Goal: Task Accomplishment & Management: Use online tool/utility

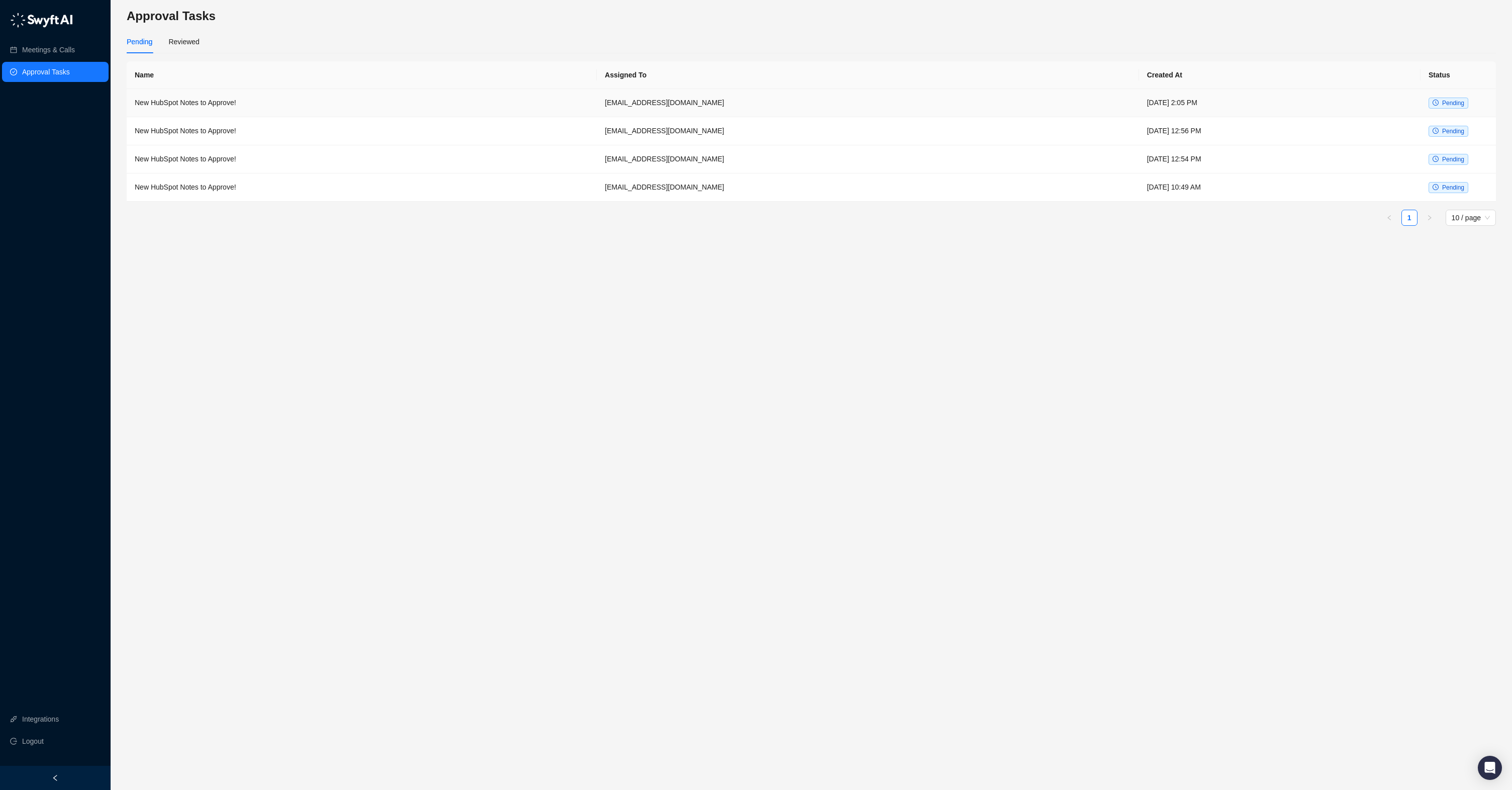
click at [950, 104] on td "luke.kassidy@cartoncloud.com" at bounding box center [867, 103] width 542 height 28
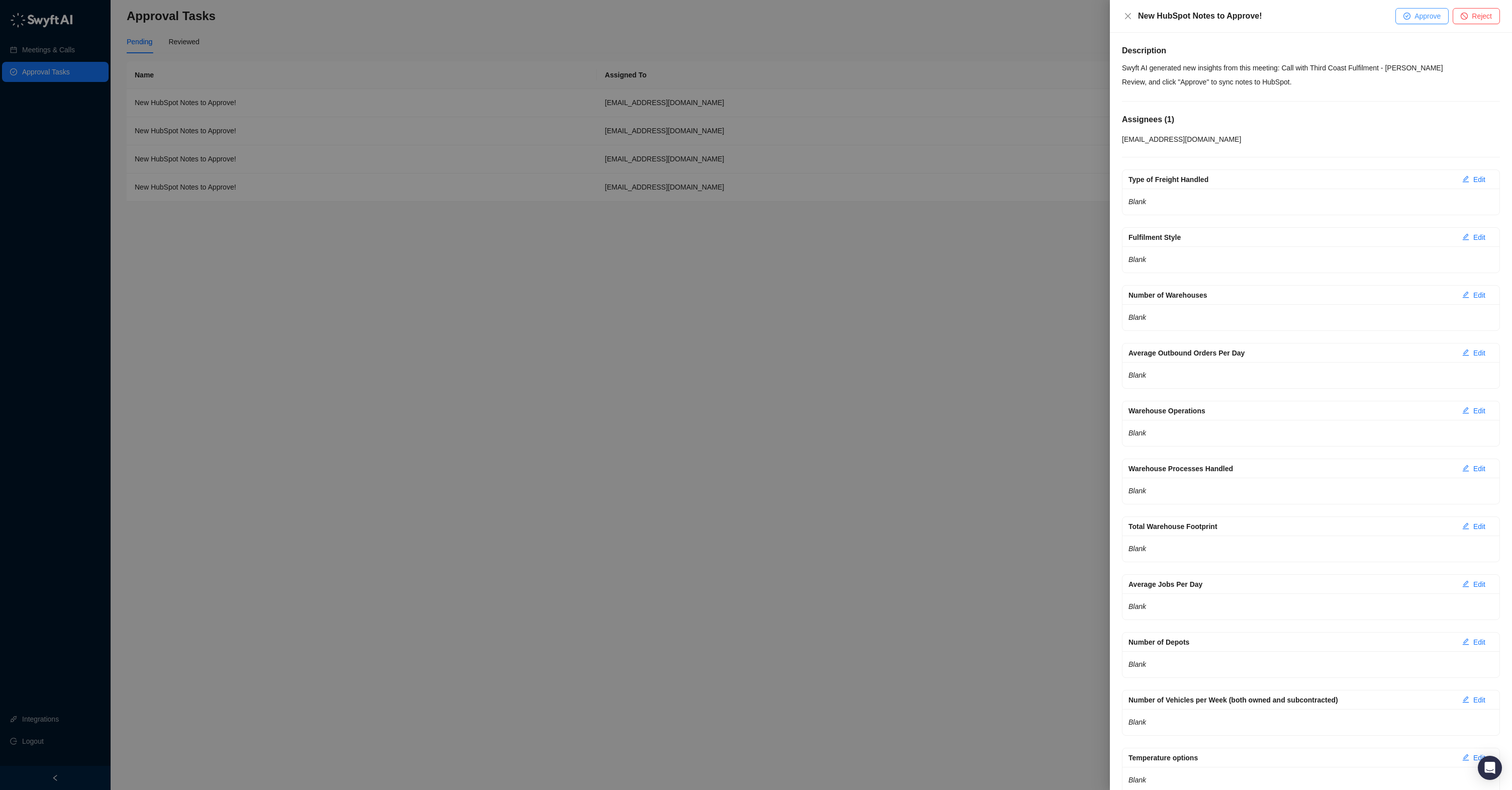
click at [1430, 23] on button "Approve" at bounding box center [1422, 16] width 53 height 16
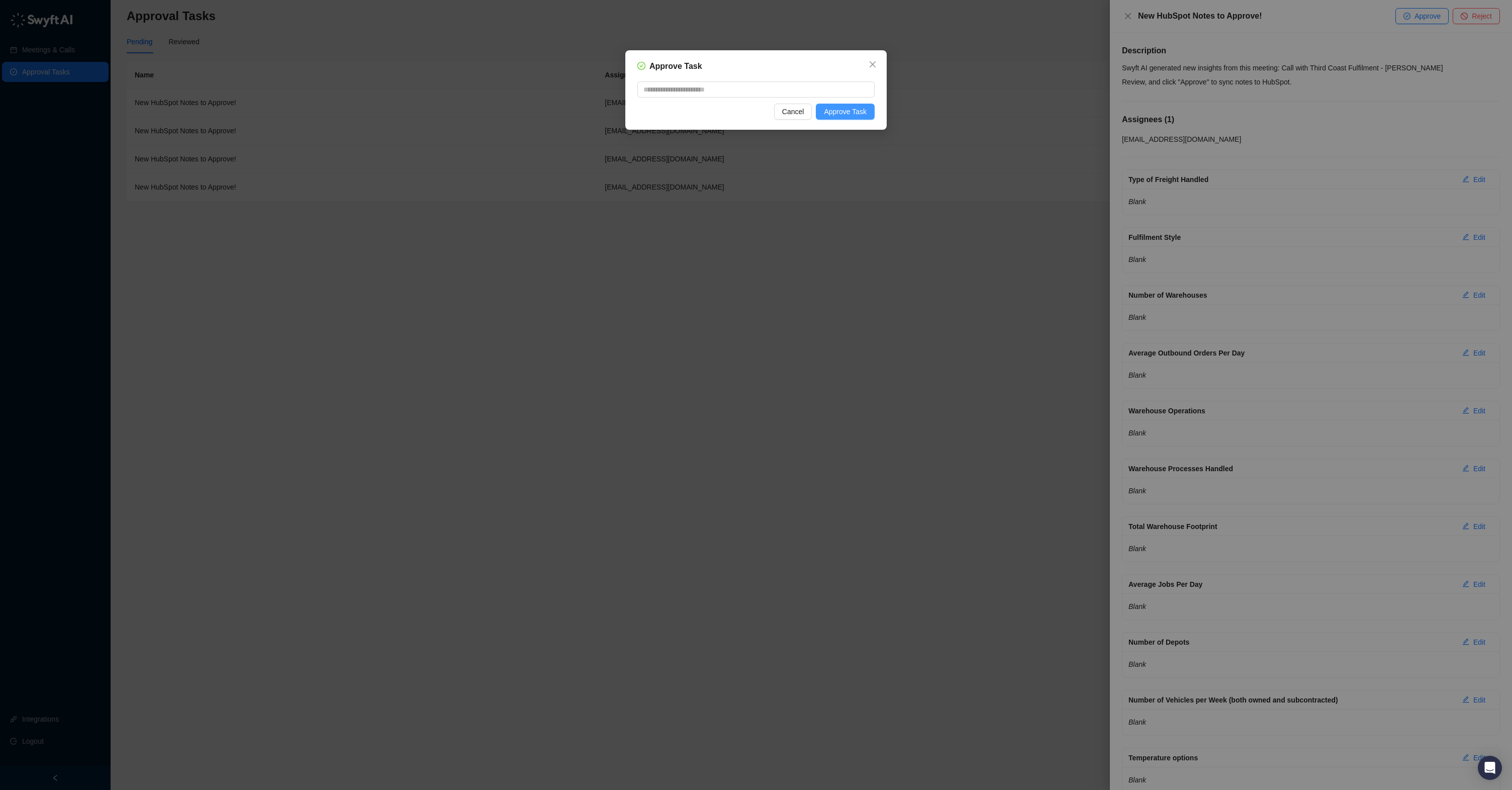
click at [849, 109] on span "Approve Task" at bounding box center [845, 111] width 43 height 11
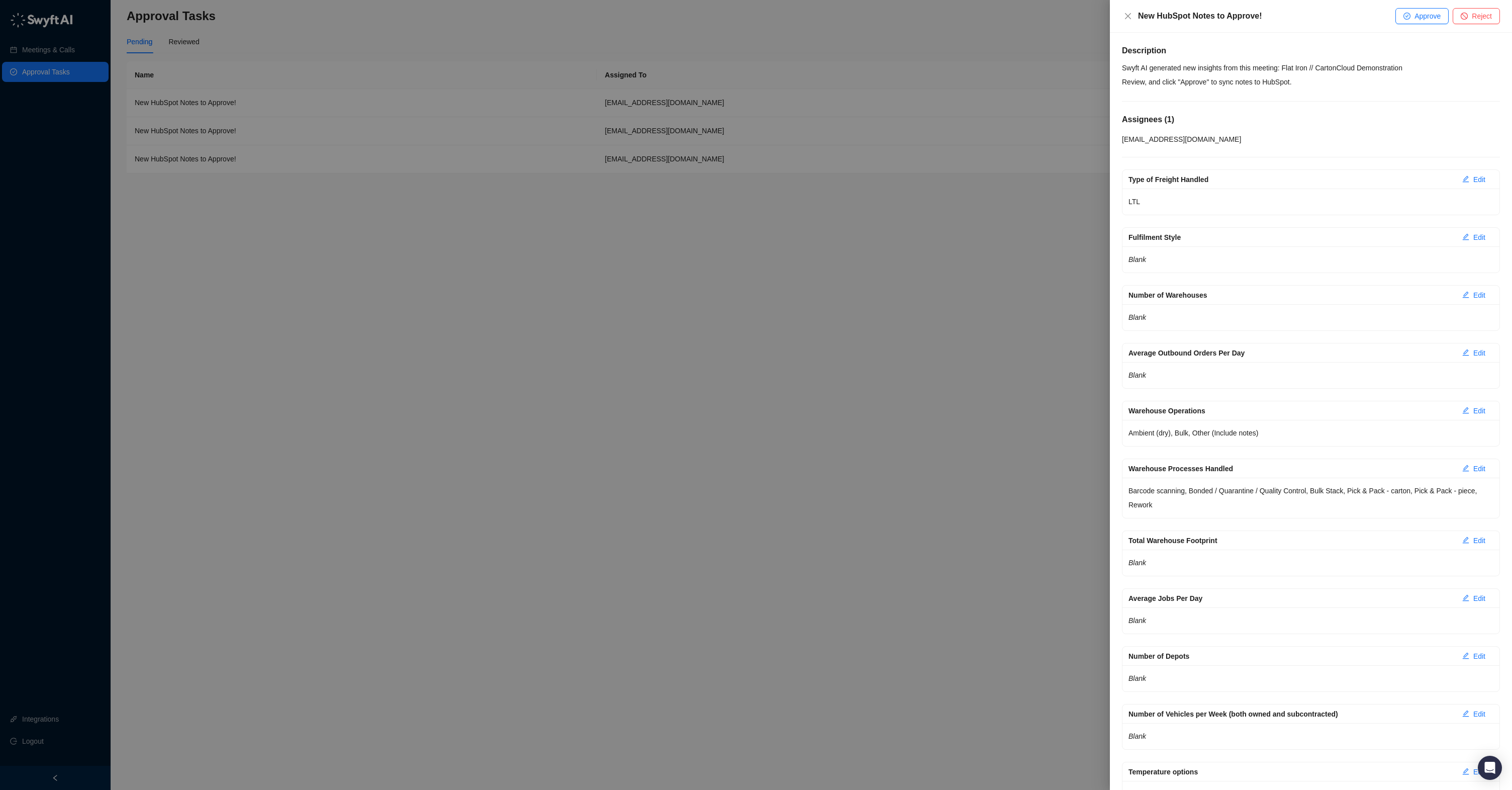
click at [1427, 14] on span "Approve" at bounding box center [1427, 16] width 26 height 11
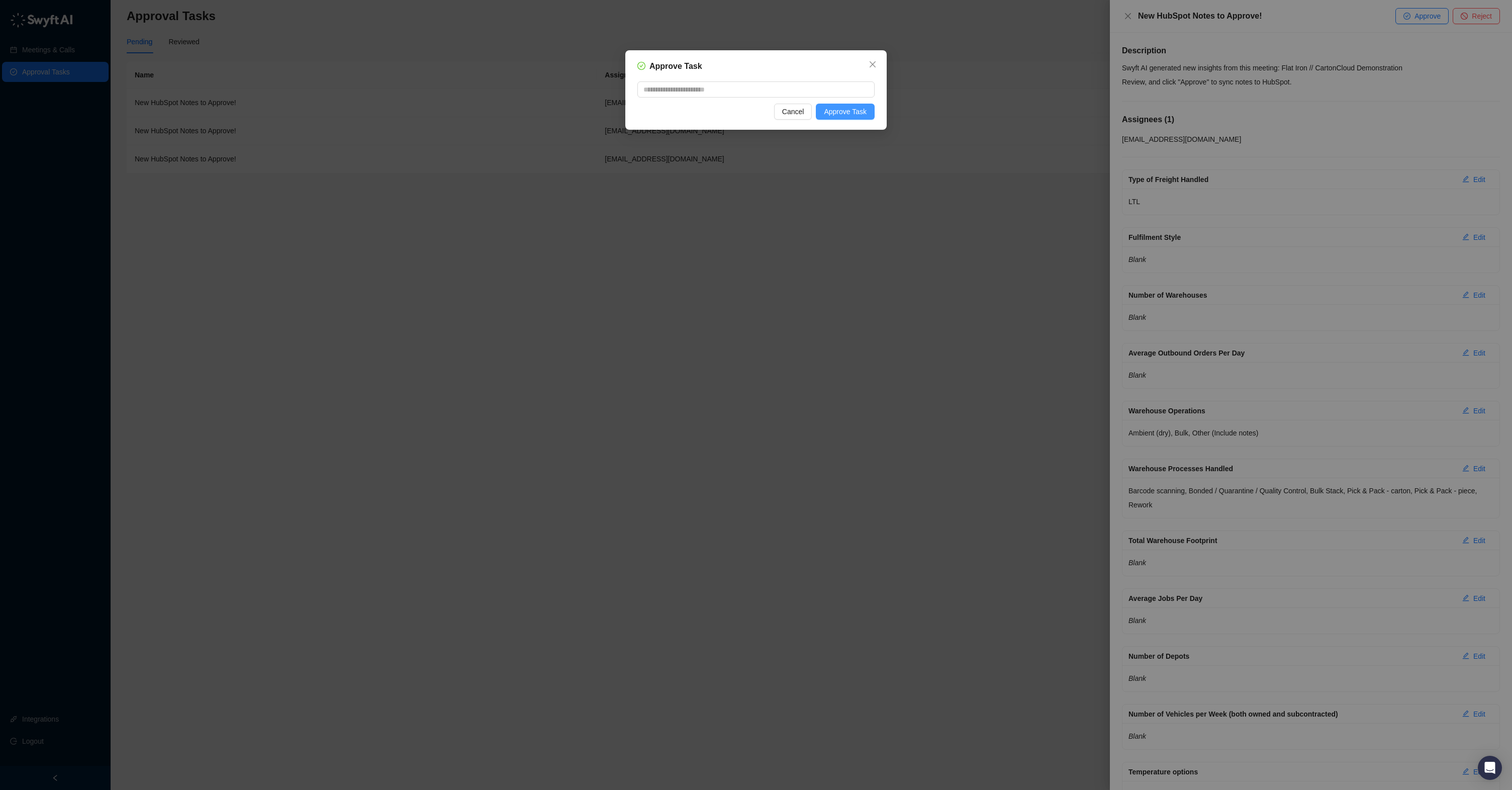
click at [863, 117] on button "Approve Task" at bounding box center [845, 111] width 59 height 16
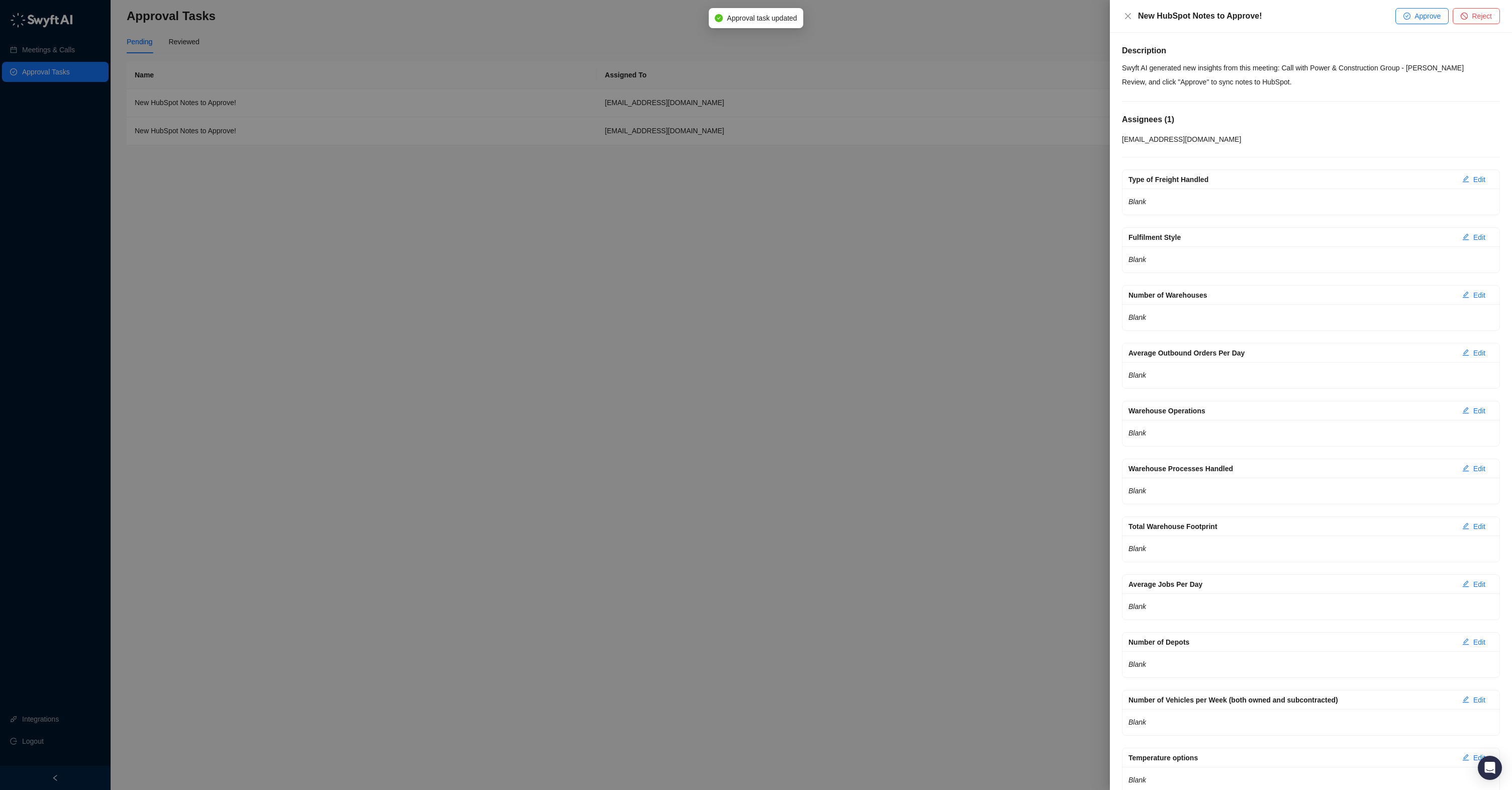
click at [1420, 17] on span "Approve" at bounding box center [1427, 16] width 26 height 11
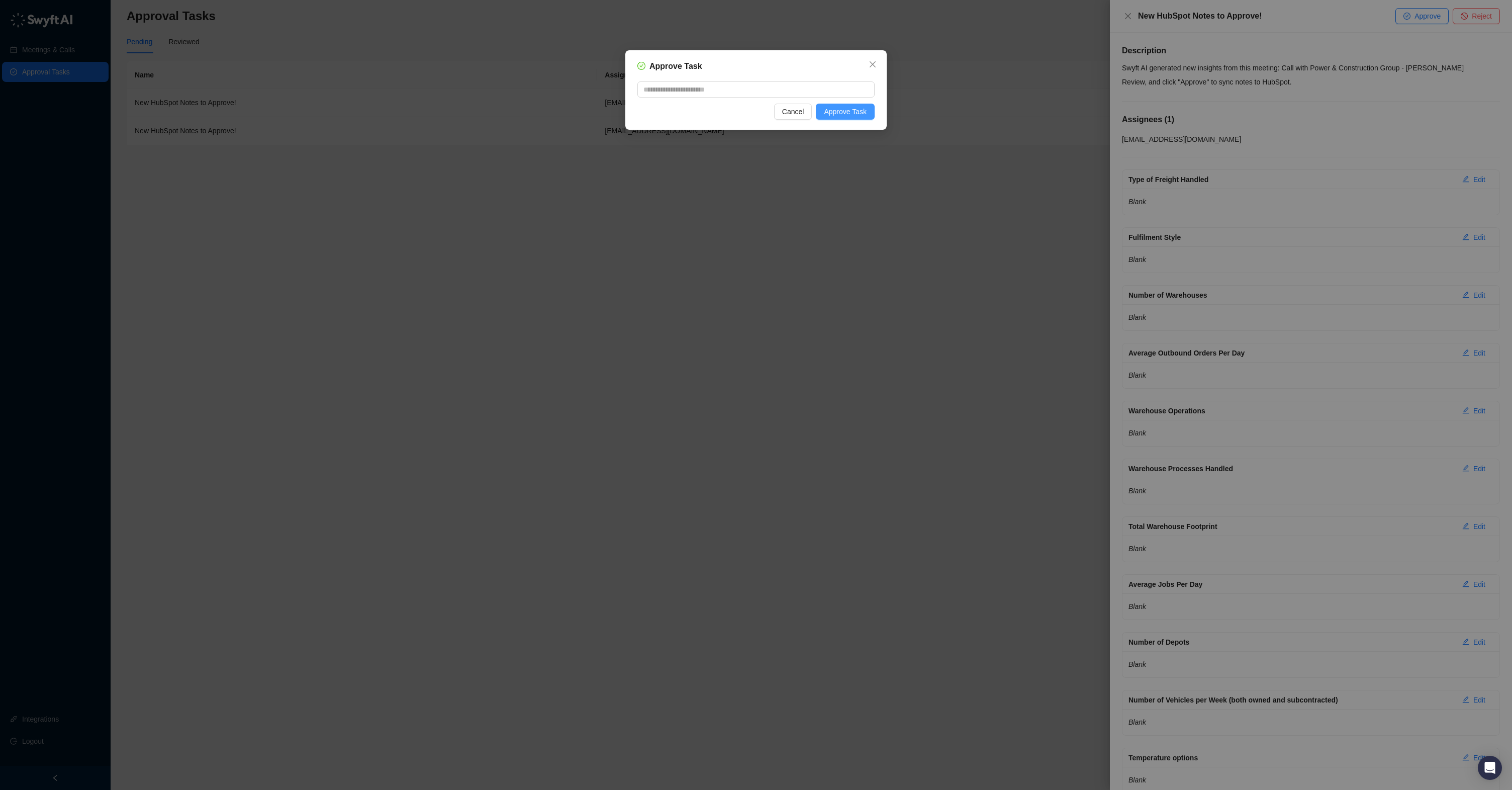
click at [858, 112] on span "Approve Task" at bounding box center [845, 111] width 43 height 11
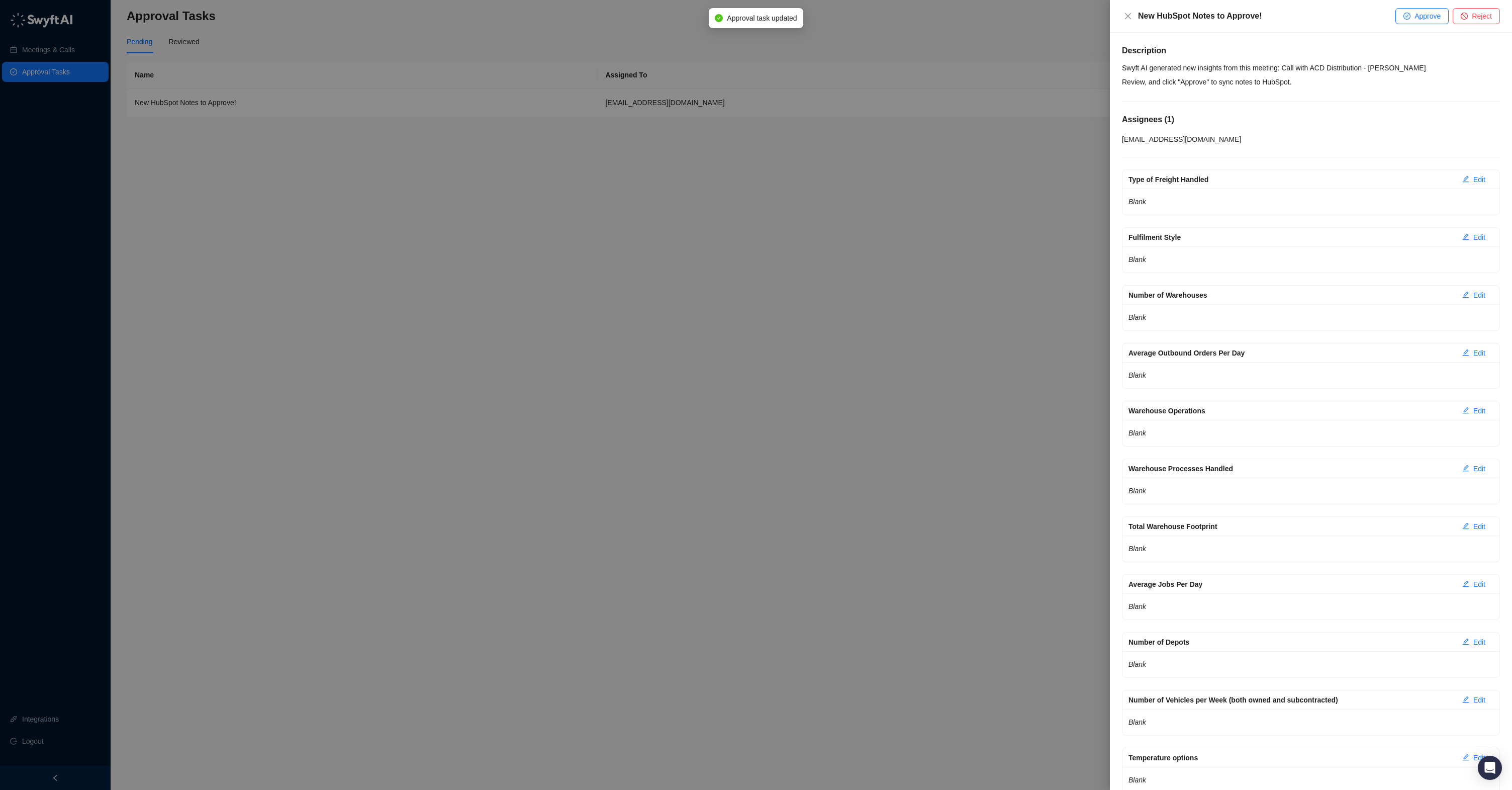
click at [1417, 20] on span "Approve" at bounding box center [1427, 16] width 26 height 11
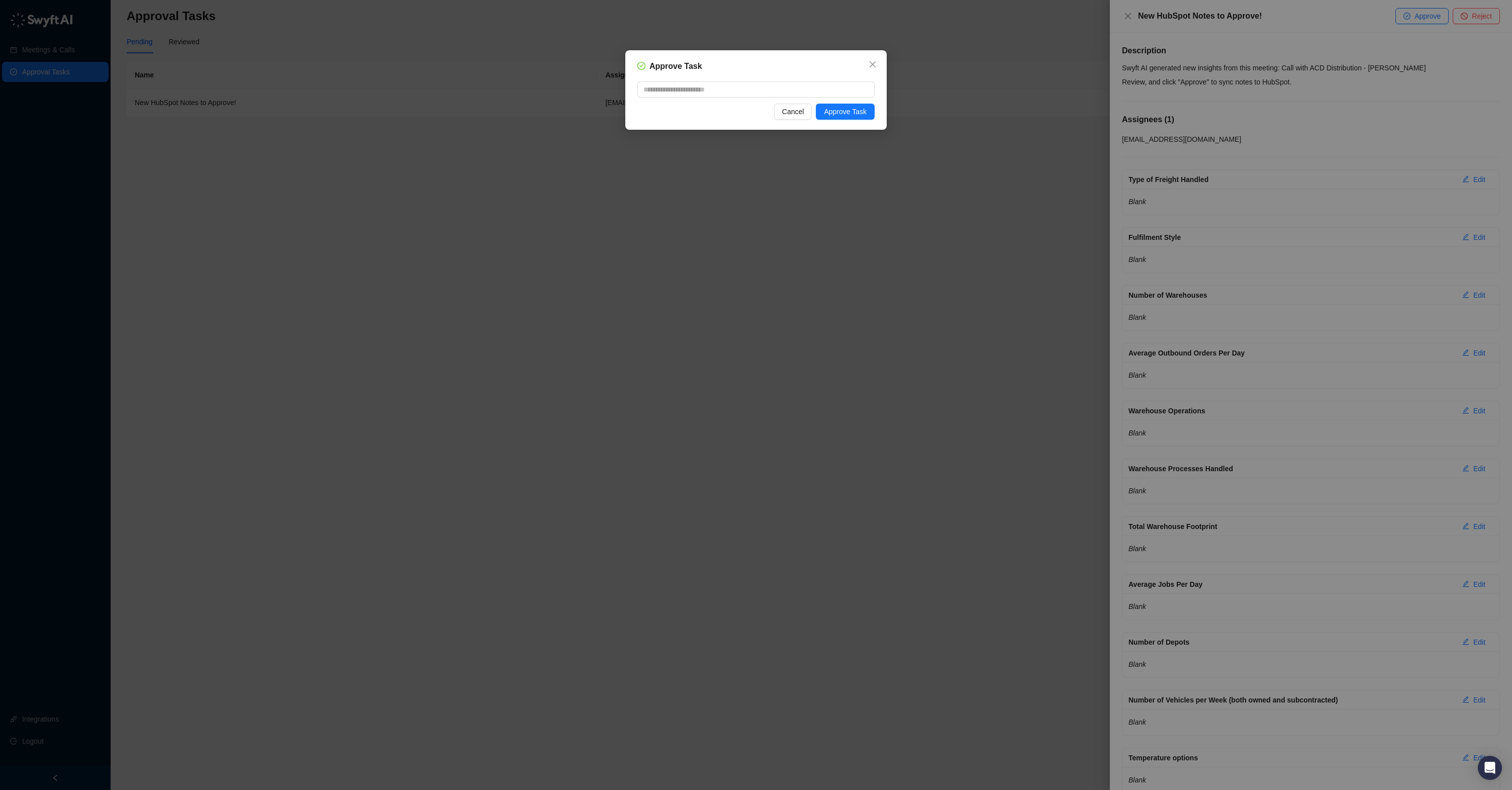
click at [848, 120] on div "Approve Task Cancel Approve Task" at bounding box center [756, 90] width 261 height 79
click at [852, 114] on span "Approve Task" at bounding box center [845, 111] width 43 height 11
